Goal: Information Seeking & Learning: Check status

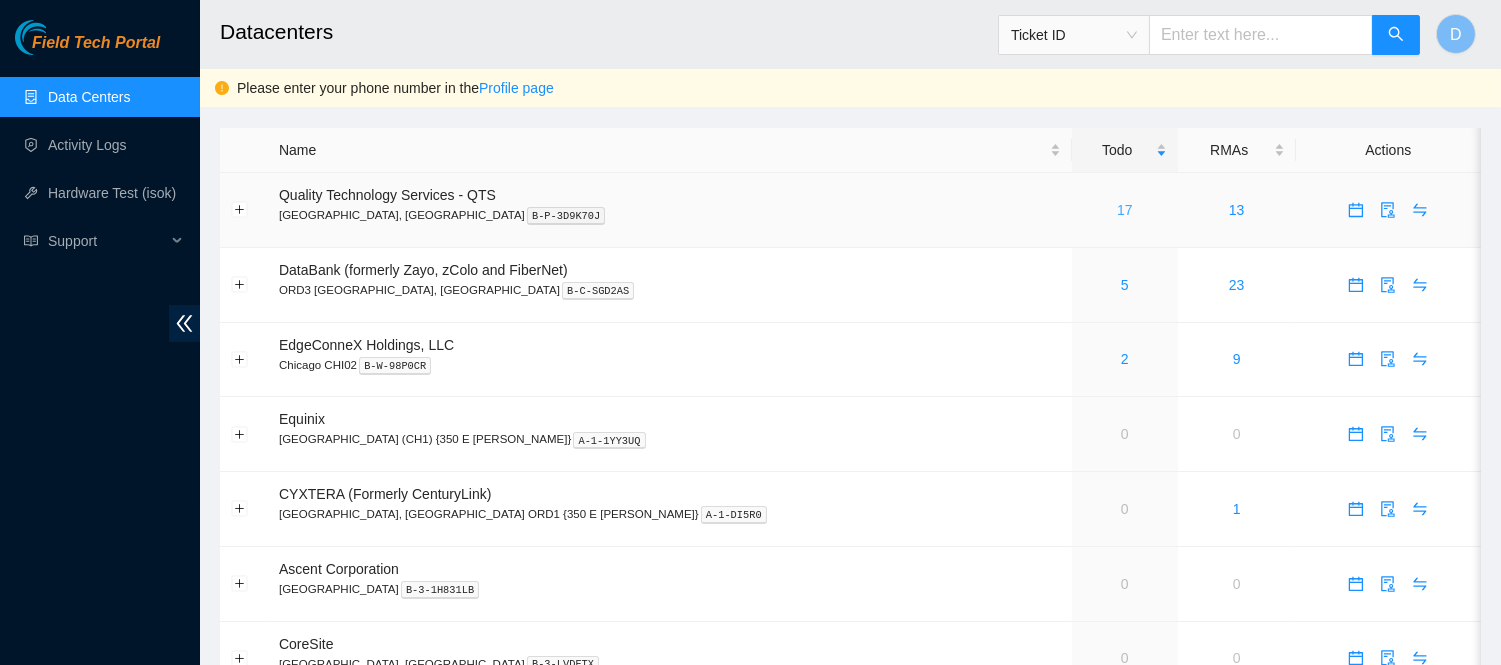
click at [1117, 213] on link "17" at bounding box center [1125, 210] width 16 height 16
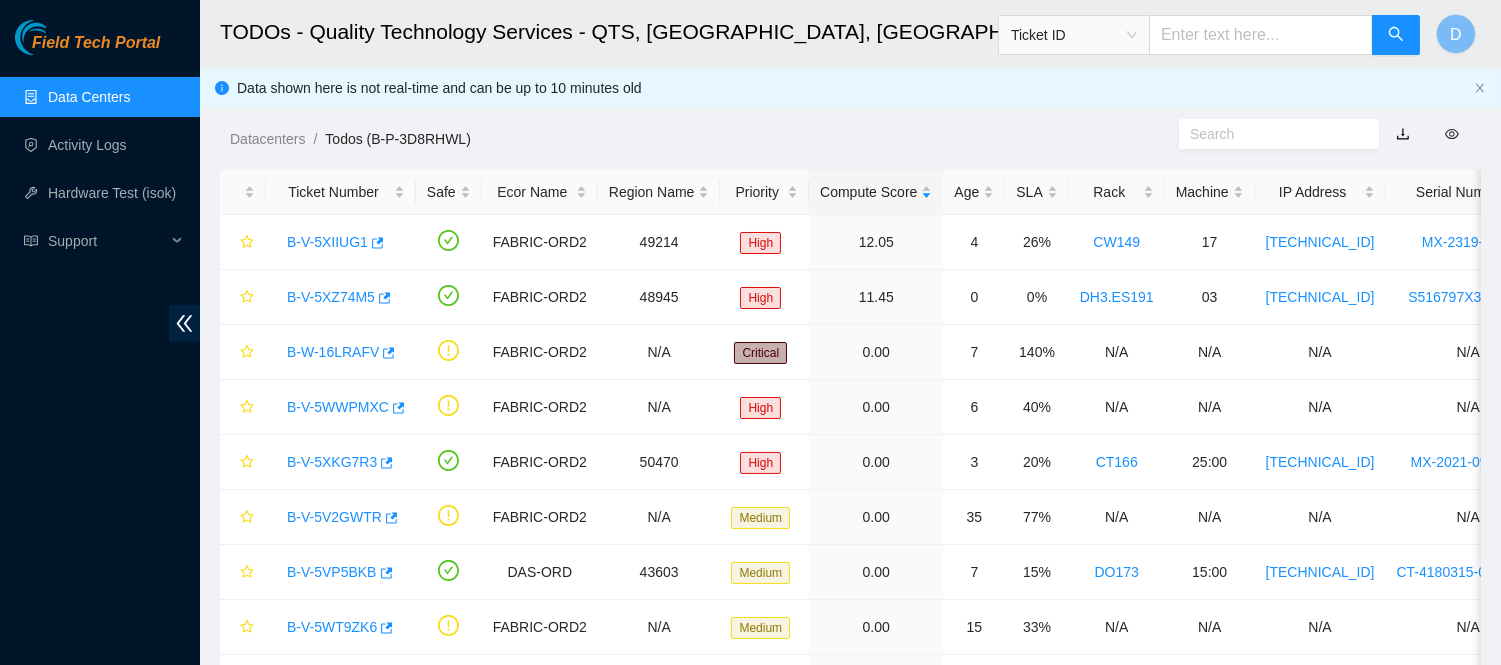
click at [891, 54] on h2 "TODOs - Quality Technology Services - QTS, Chicago, IL" at bounding box center [731, 32] width 1023 height 64
click at [341, 350] on link "B-W-16LRAFV" at bounding box center [333, 352] width 92 height 16
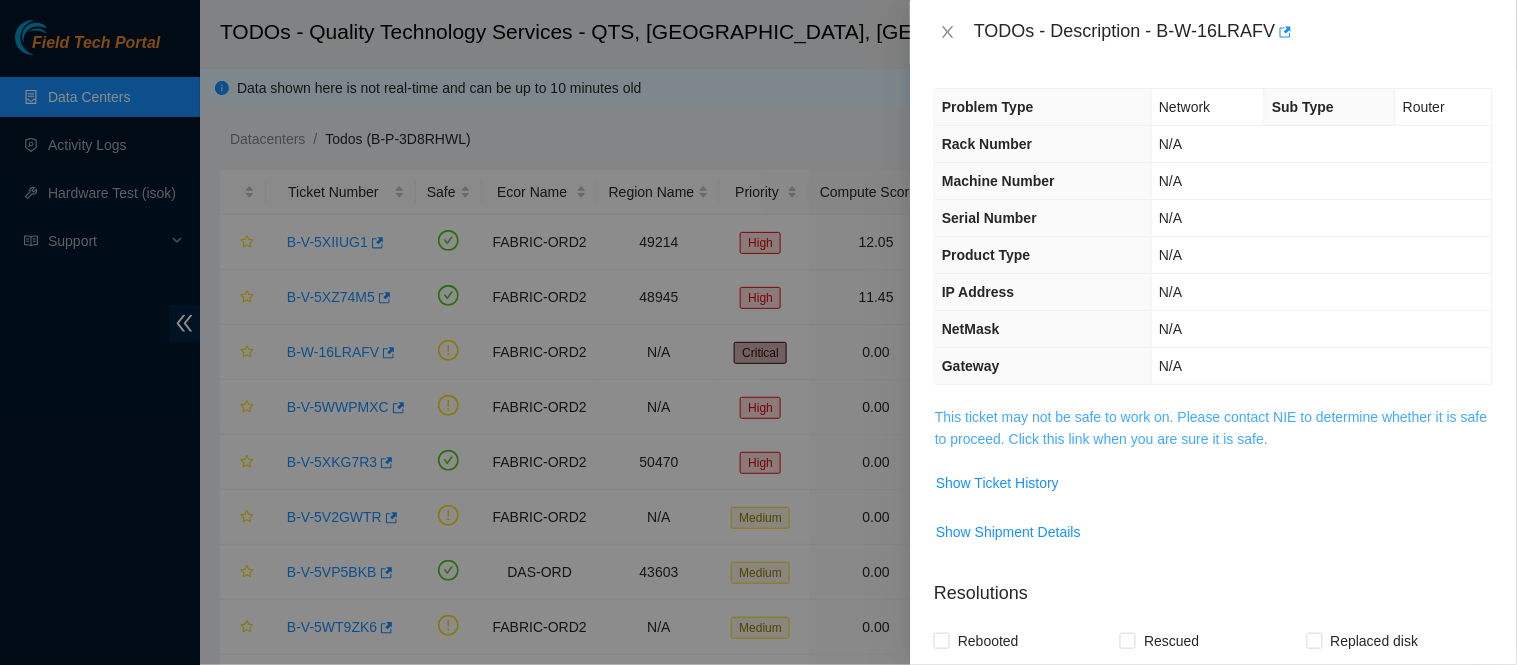
click at [1160, 428] on link "This ticket may not be safe to work on. Please contact NIE to determine whether…" at bounding box center [1211, 428] width 552 height 38
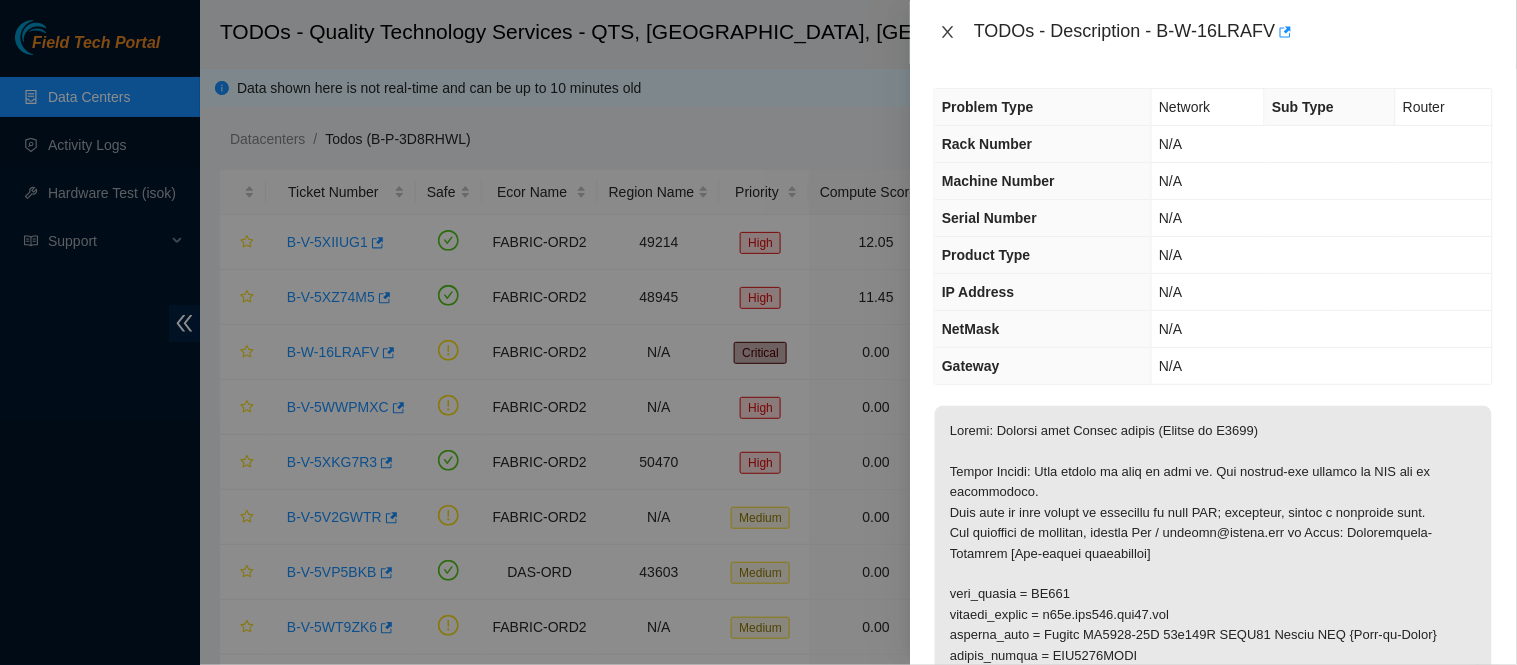
click at [945, 34] on icon "close" at bounding box center [948, 32] width 16 height 16
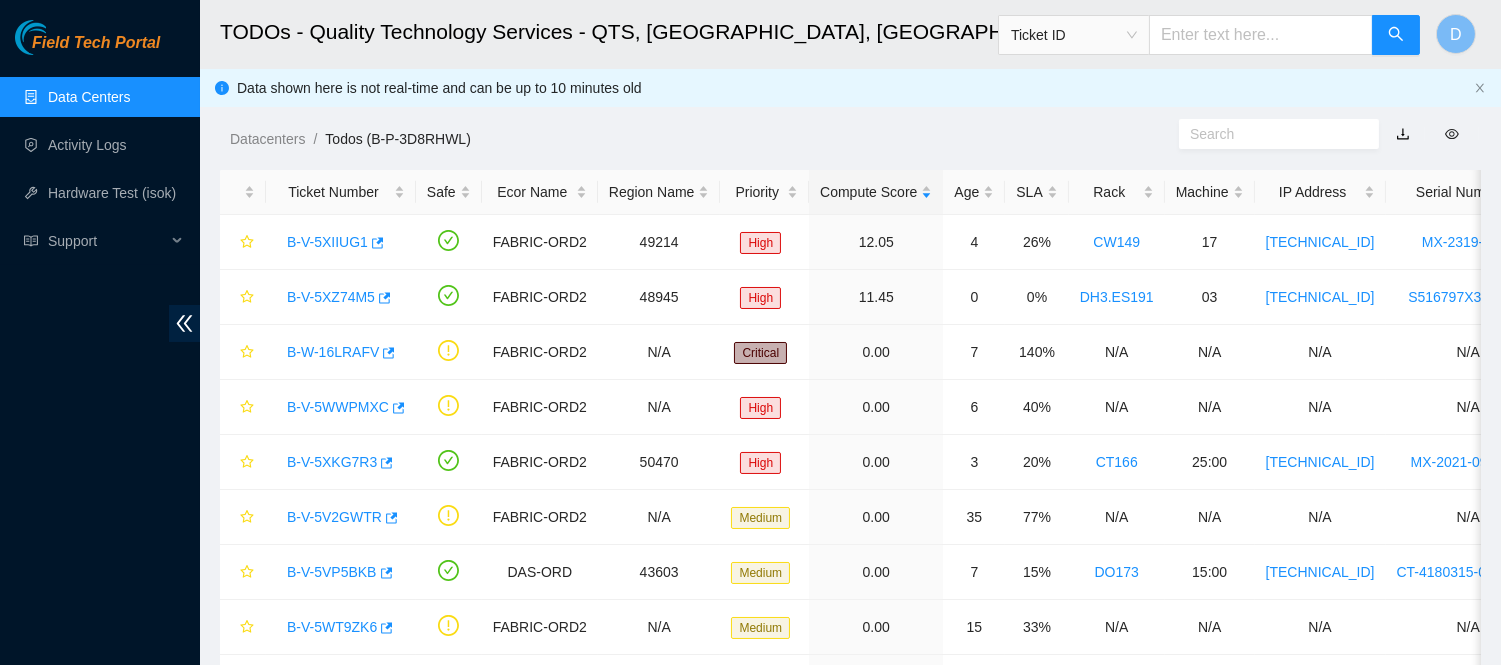
click at [745, 70] on div "Datacenters / Todos (B-P-3D8RHWL) /" at bounding box center [688, 94] width 976 height 112
click at [130, 100] on link "Data Centers" at bounding box center [89, 97] width 82 height 16
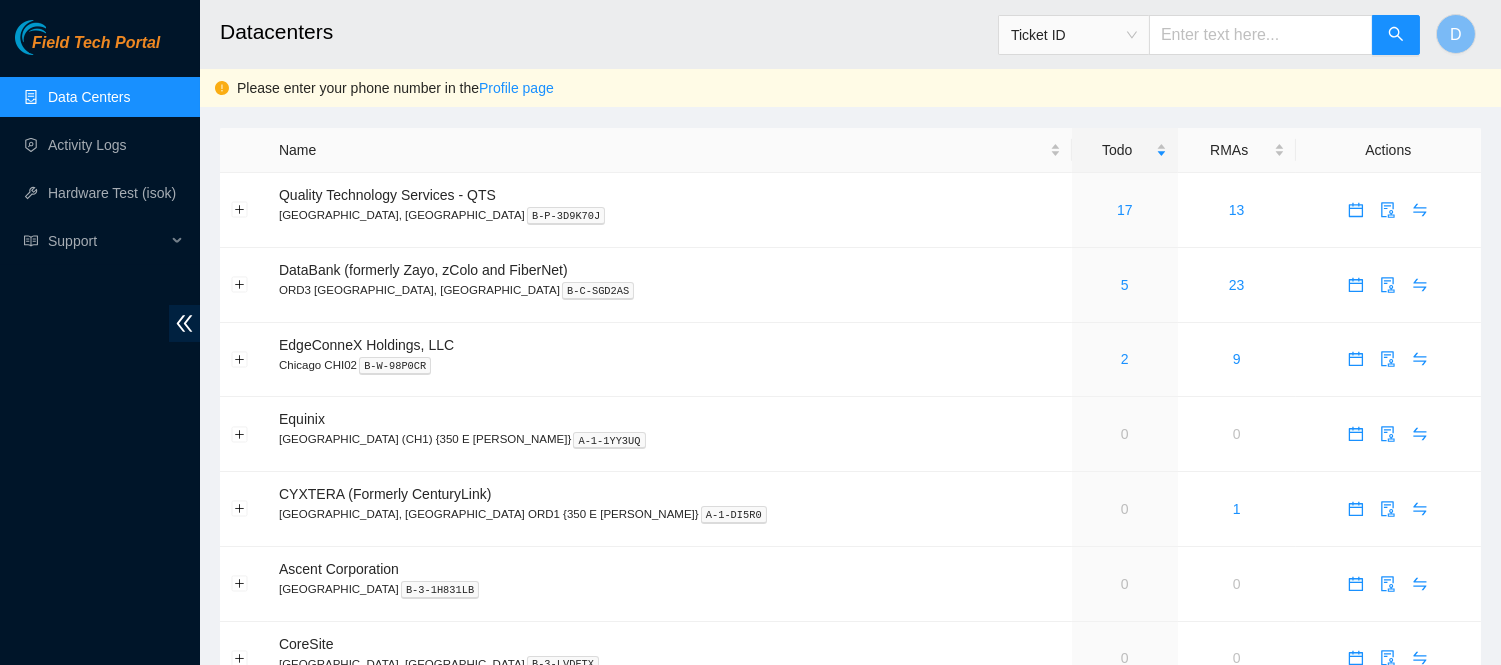
click at [677, 38] on h2 "Datacenters" at bounding box center [731, 32] width 1023 height 64
